Goal: Task Accomplishment & Management: Manage account settings

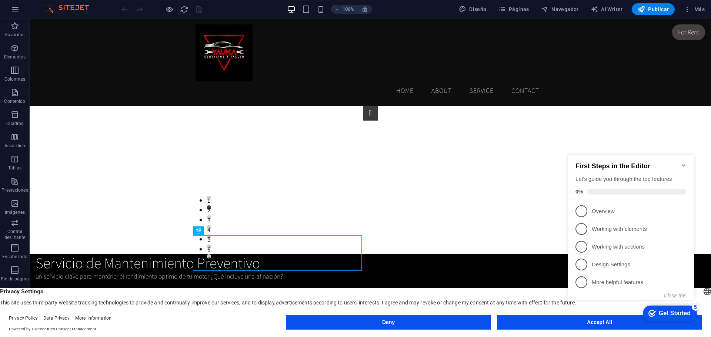
click at [682, 162] on icon "Minimize checklist" at bounding box center [683, 165] width 6 height 6
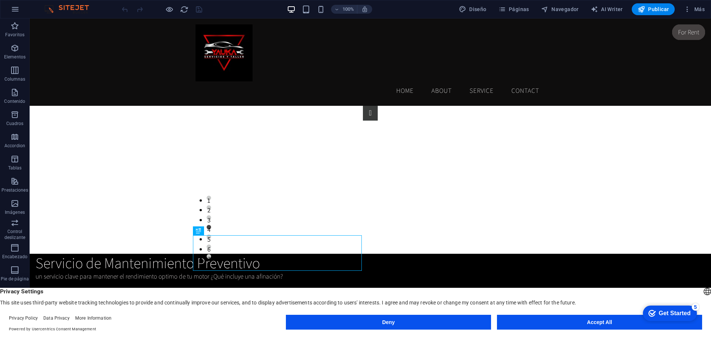
drag, startPoint x: 710, startPoint y: 292, endPoint x: 681, endPoint y: 226, distance: 72.6
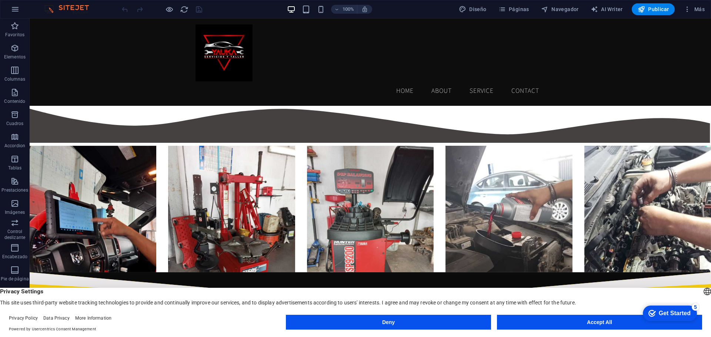
scroll to position [252, 0]
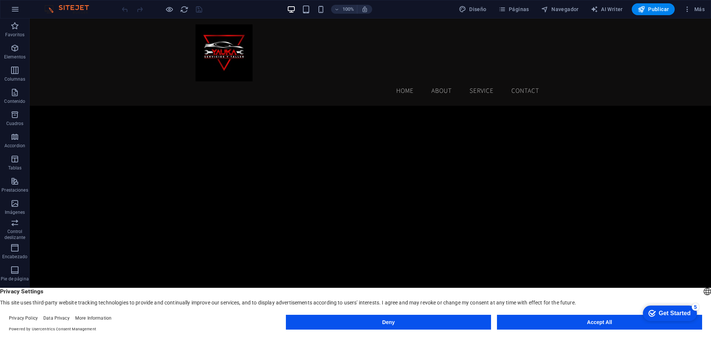
click at [538, 321] on button "Accept All" at bounding box center [599, 322] width 205 height 15
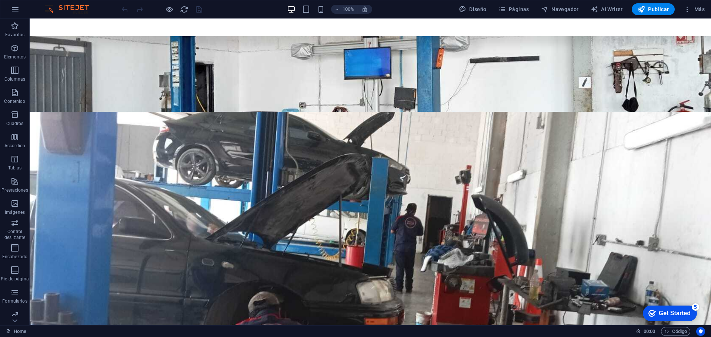
scroll to position [960, 0]
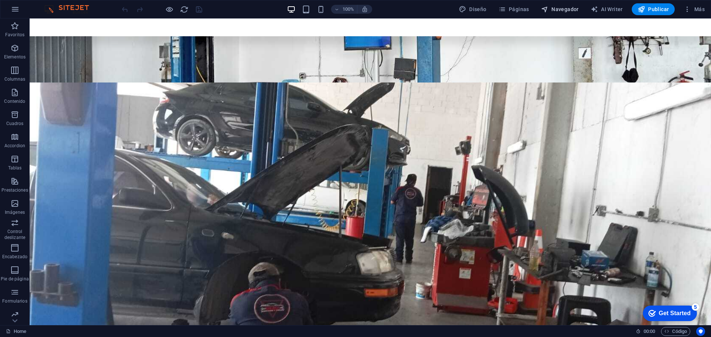
click at [553, 6] on span "Navegador" at bounding box center [560, 9] width 38 height 7
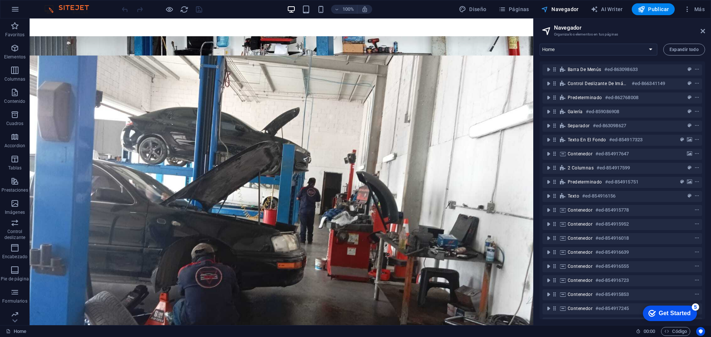
scroll to position [883, 0]
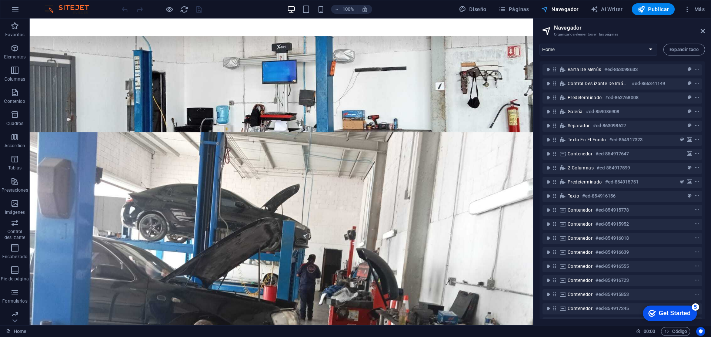
click at [553, 6] on span "Navegador" at bounding box center [560, 9] width 38 height 7
click at [702, 32] on icon at bounding box center [702, 31] width 4 height 6
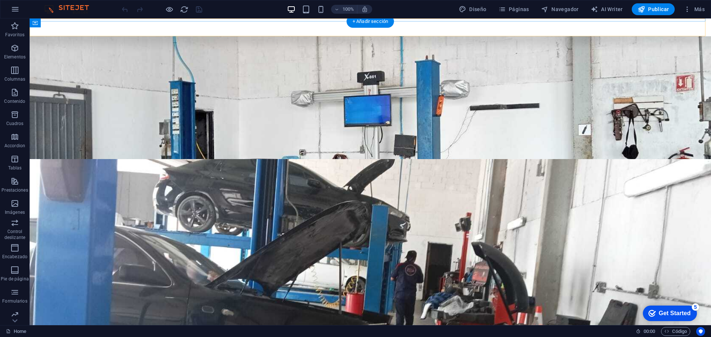
scroll to position [909, 0]
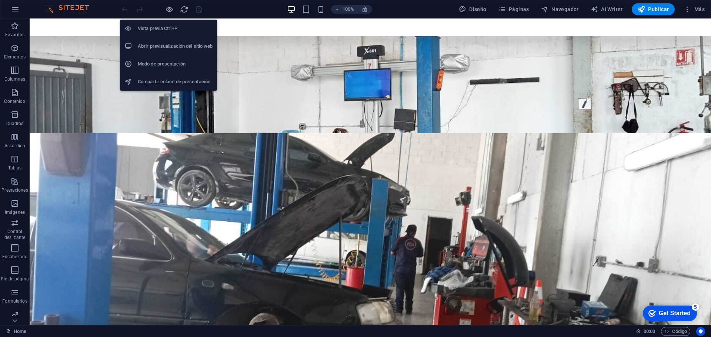
click at [168, 26] on h6 "Vista previa Ctrl+P" at bounding box center [175, 28] width 75 height 9
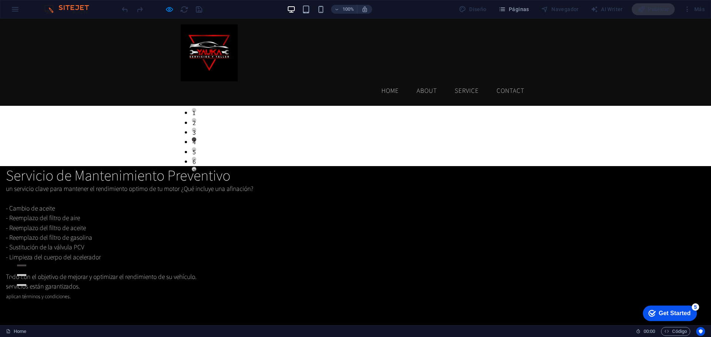
scroll to position [0, 0]
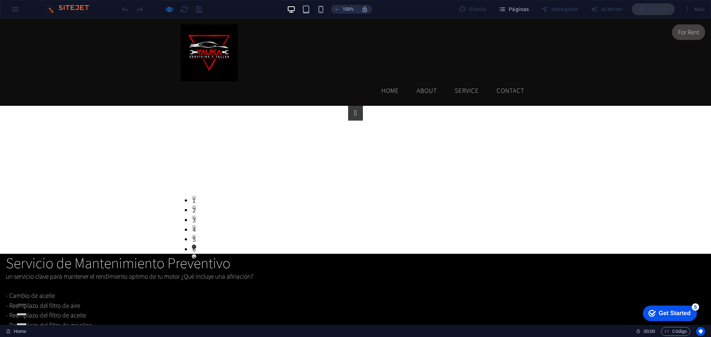
click at [428, 81] on link "About" at bounding box center [426, 90] width 32 height 19
click at [422, 81] on link "About" at bounding box center [426, 90] width 32 height 19
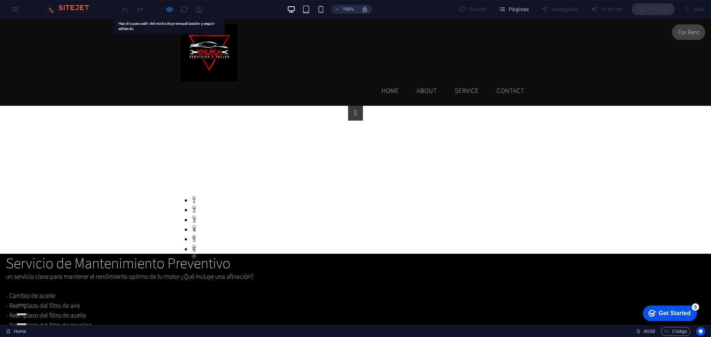
click at [422, 81] on link "About" at bounding box center [426, 90] width 32 height 19
drag, startPoint x: 710, startPoint y: 43, endPoint x: 710, endPoint y: 25, distance: 17.8
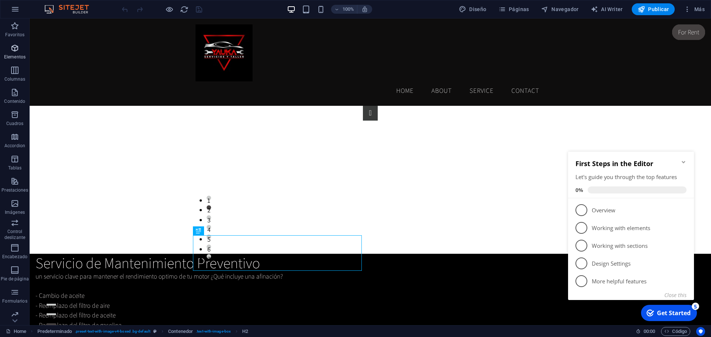
click at [16, 46] on icon "button" at bounding box center [14, 48] width 9 height 9
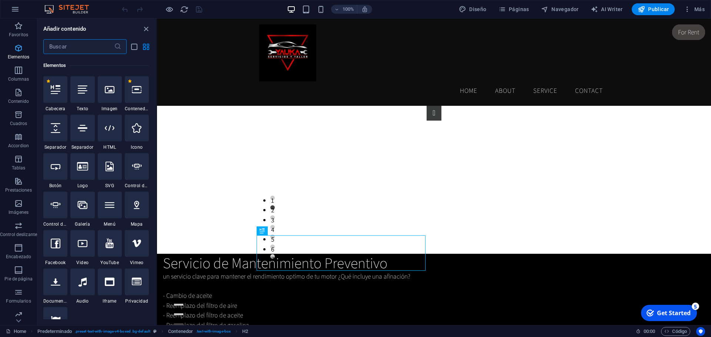
scroll to position [140, 0]
click at [16, 10] on icon "button" at bounding box center [15, 9] width 9 height 9
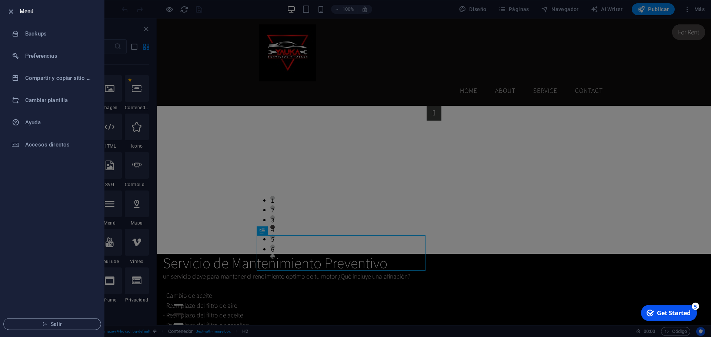
click at [189, 64] on div at bounding box center [355, 168] width 711 height 337
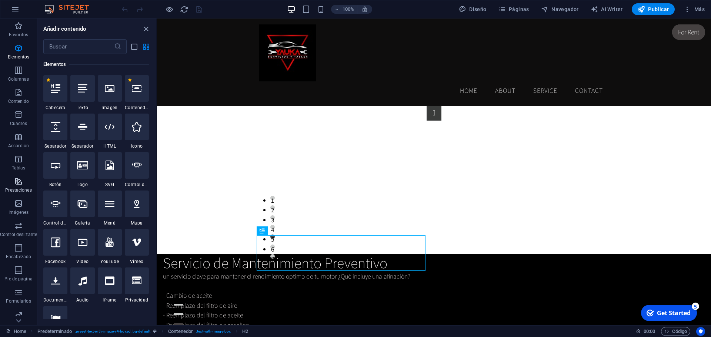
click at [17, 178] on icon "button" at bounding box center [18, 181] width 9 height 9
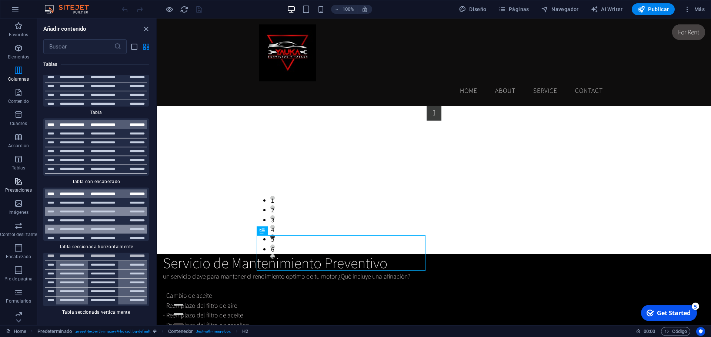
scroll to position [5642, 0]
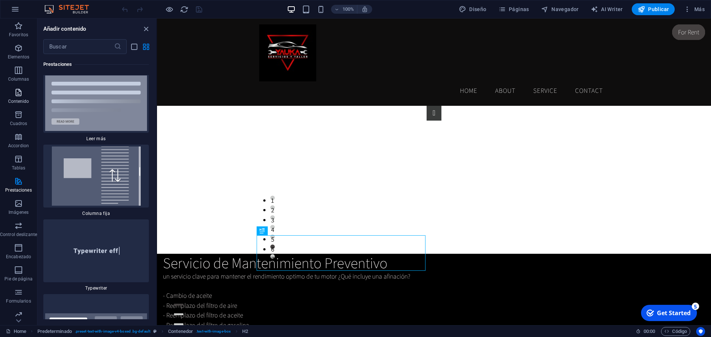
click at [18, 95] on icon "button" at bounding box center [18, 92] width 9 height 9
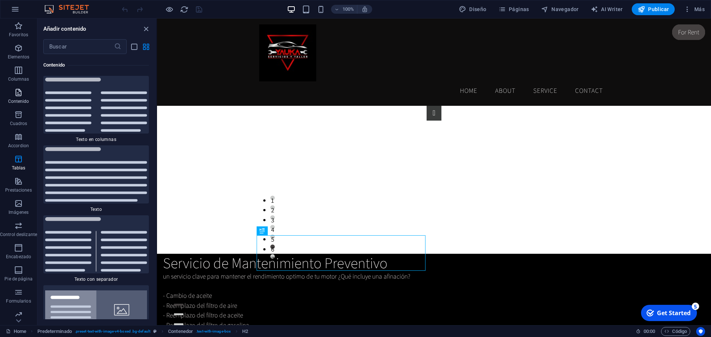
scroll to position [2510, 0]
click at [16, 28] on icon at bounding box center [18, 23] width 10 height 10
click at [16, 321] on p "Colecciones" at bounding box center [18, 319] width 24 height 6
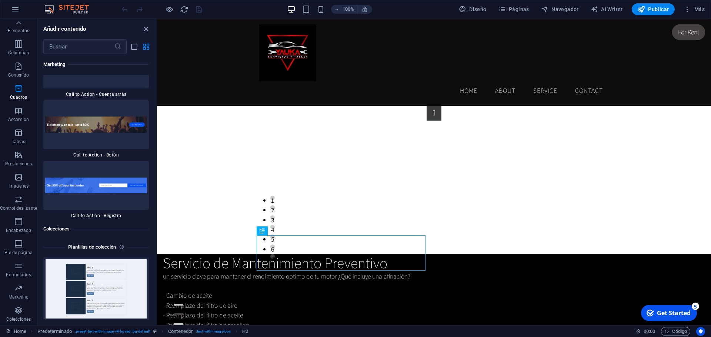
scroll to position [13661, 0]
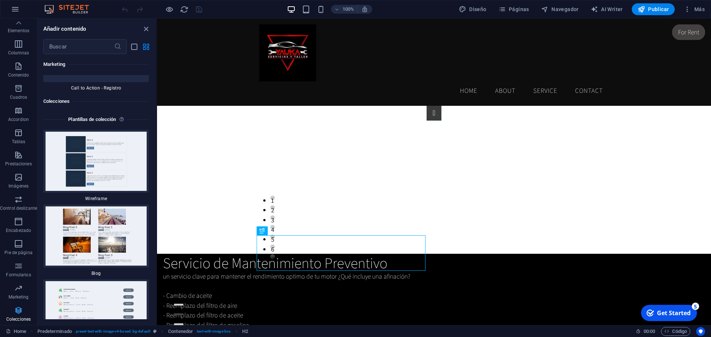
click at [18, 315] on span "Colecciones" at bounding box center [18, 315] width 37 height 18
click at [478, 9] on span "Diseño" at bounding box center [473, 9] width 28 height 7
select select "ease-in-out"
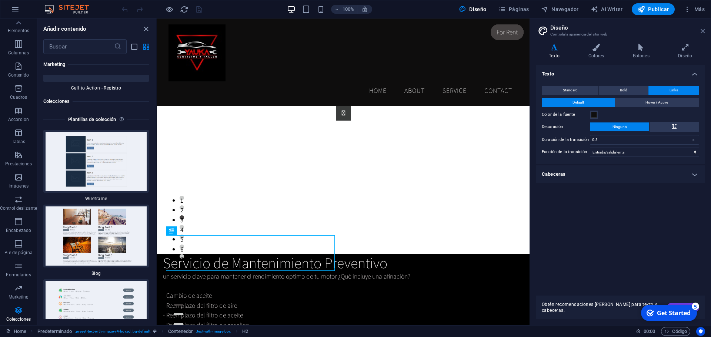
click at [704, 28] on icon at bounding box center [702, 31] width 4 height 6
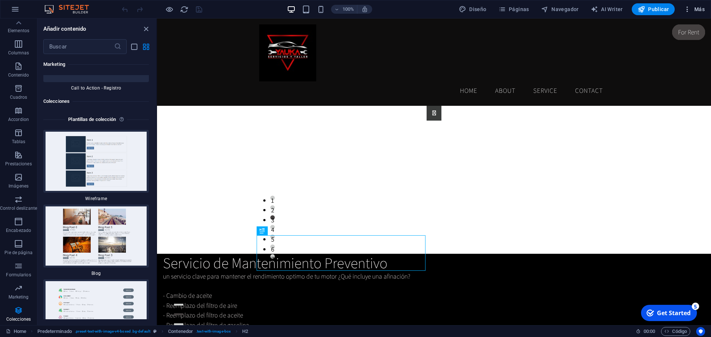
click at [699, 10] on span "Más" at bounding box center [693, 9] width 21 height 7
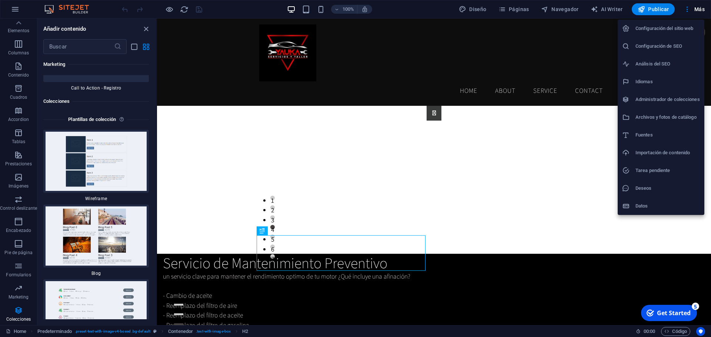
click at [668, 32] on h6 "Configuración del sitio web" at bounding box center [667, 28] width 64 height 9
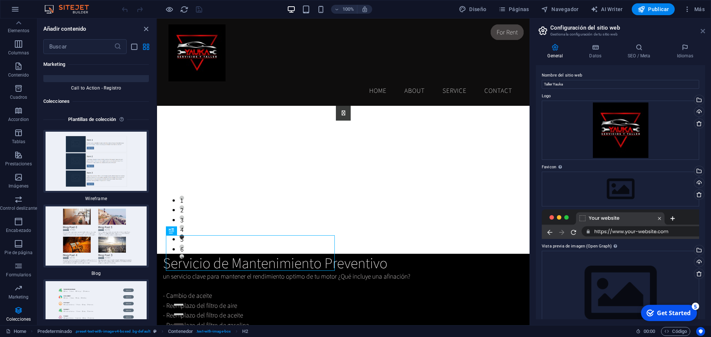
click at [704, 31] on icon at bounding box center [702, 31] width 4 height 6
